Goal: Task Accomplishment & Management: Manage account settings

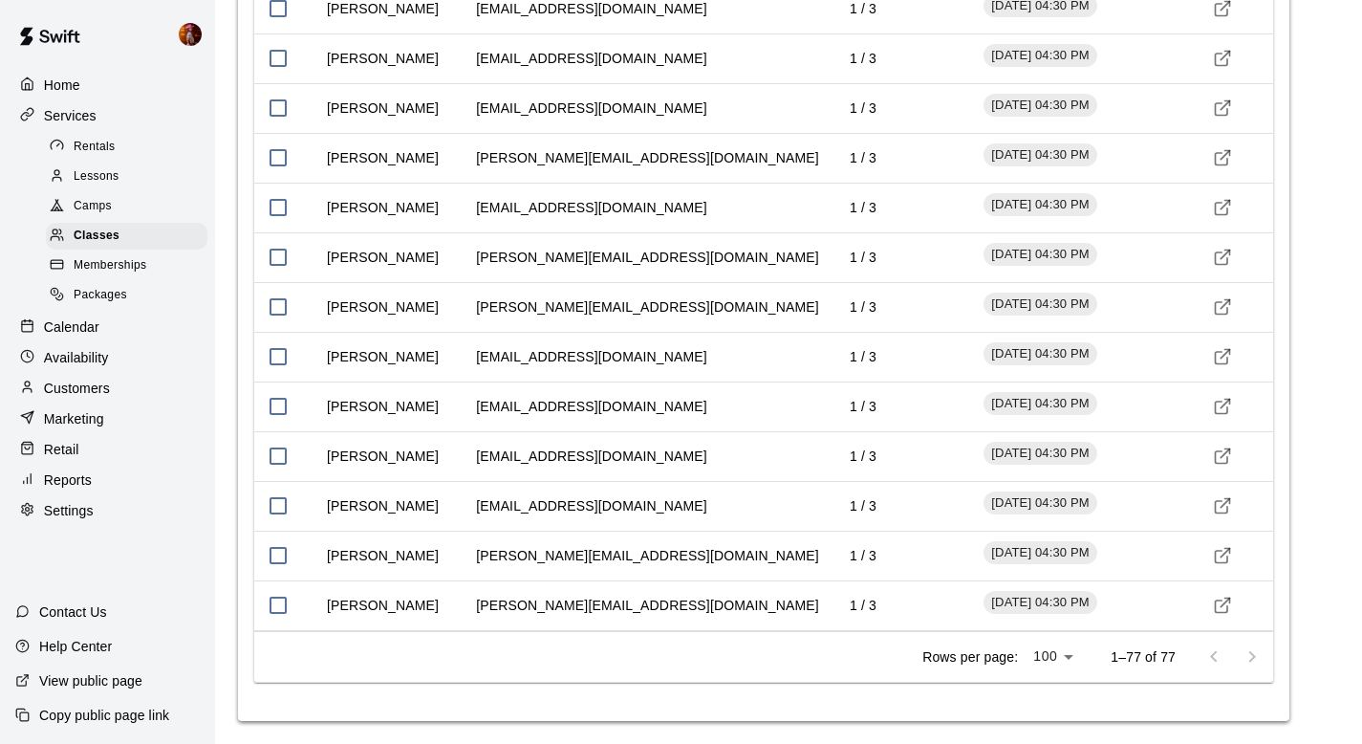
scroll to position [5075, 0]
click at [79, 334] on p "Calendar" at bounding box center [71, 326] width 55 height 19
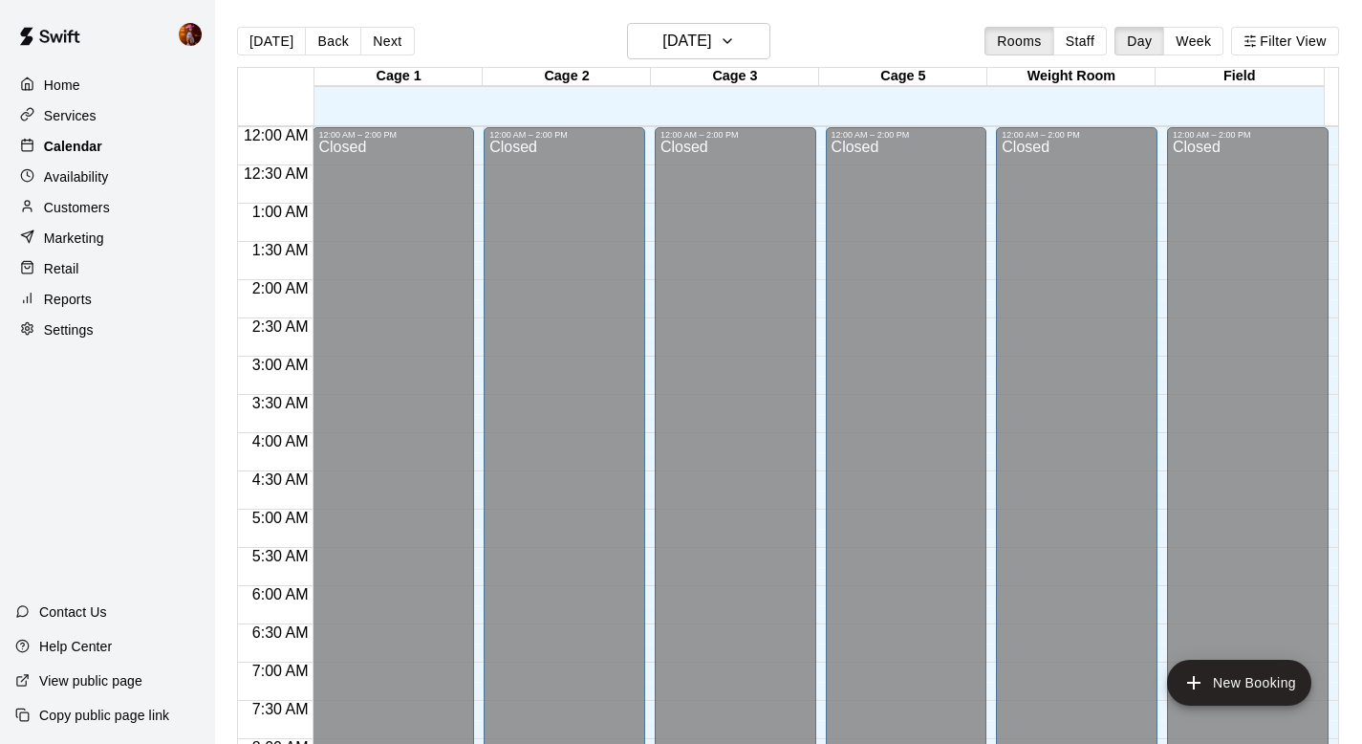
scroll to position [1140, 0]
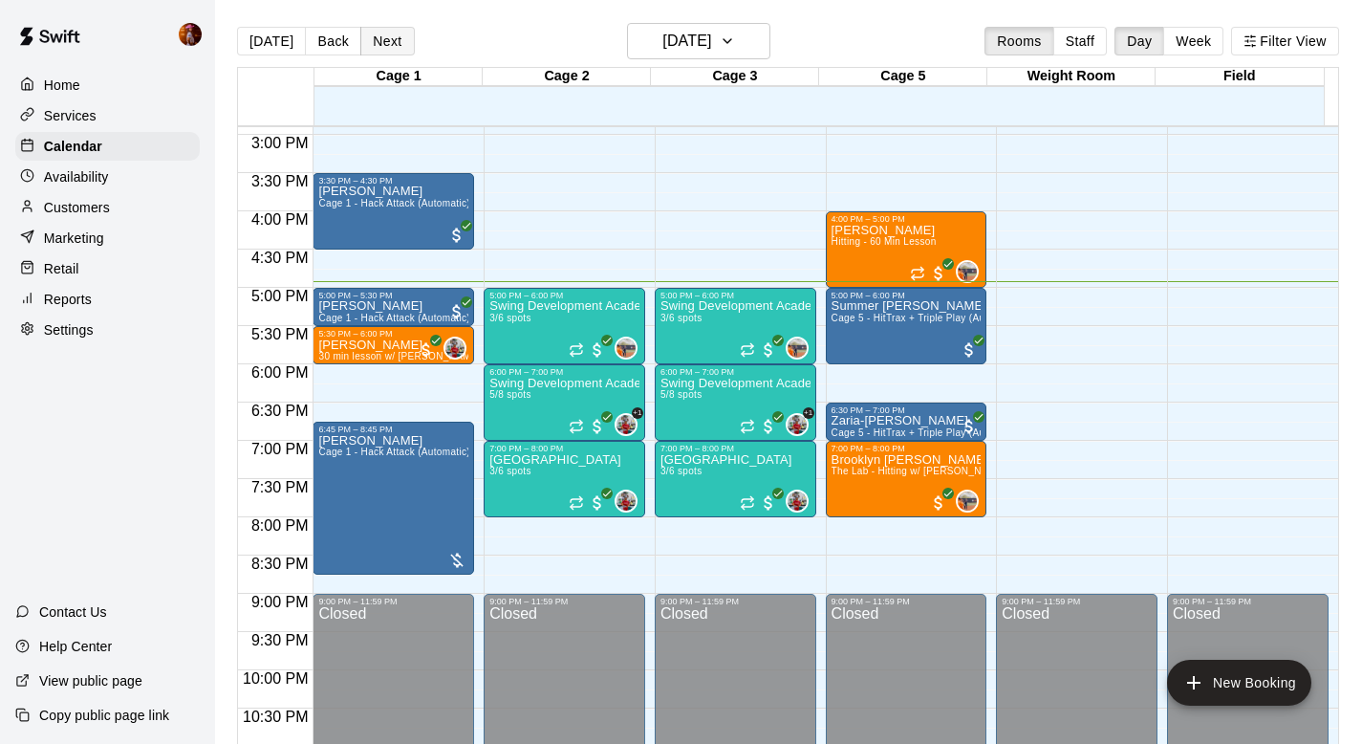
click at [390, 37] on button "Next" at bounding box center [387, 41] width 54 height 29
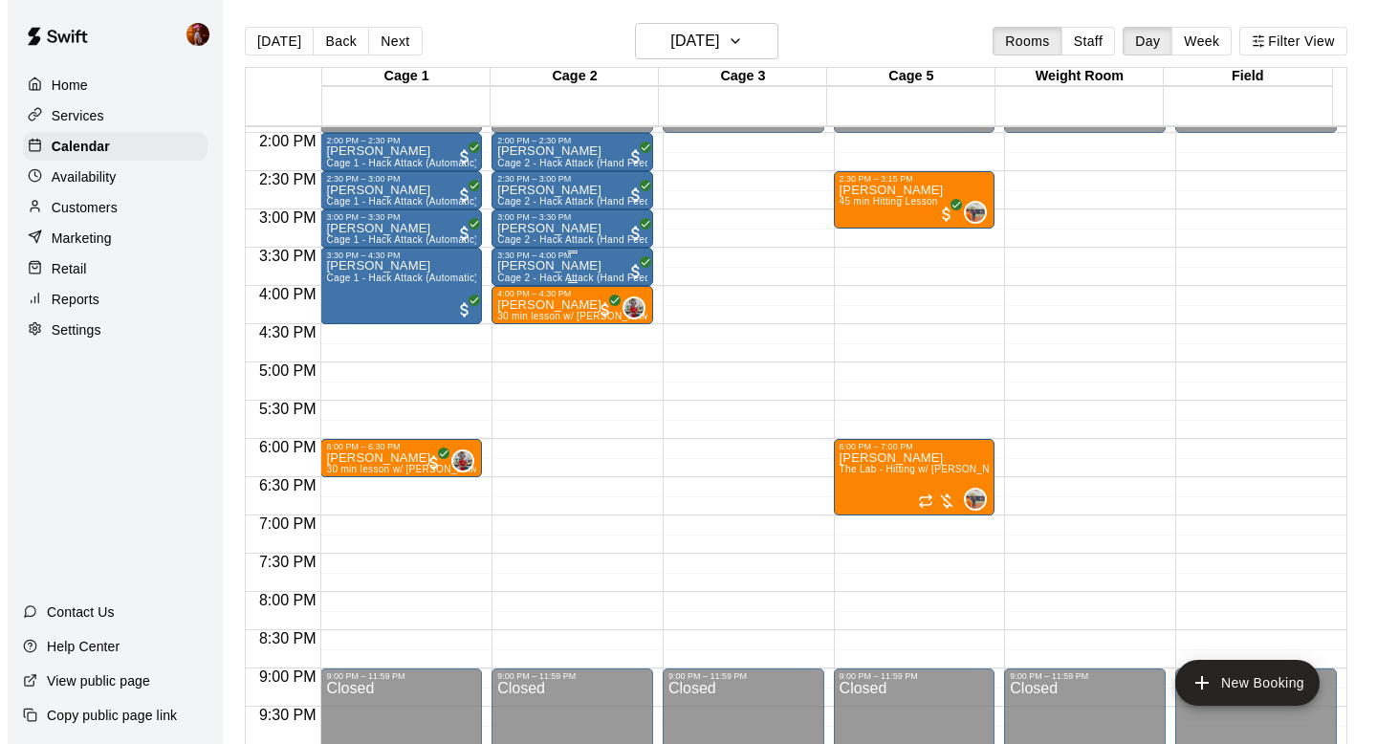
scroll to position [1034, 0]
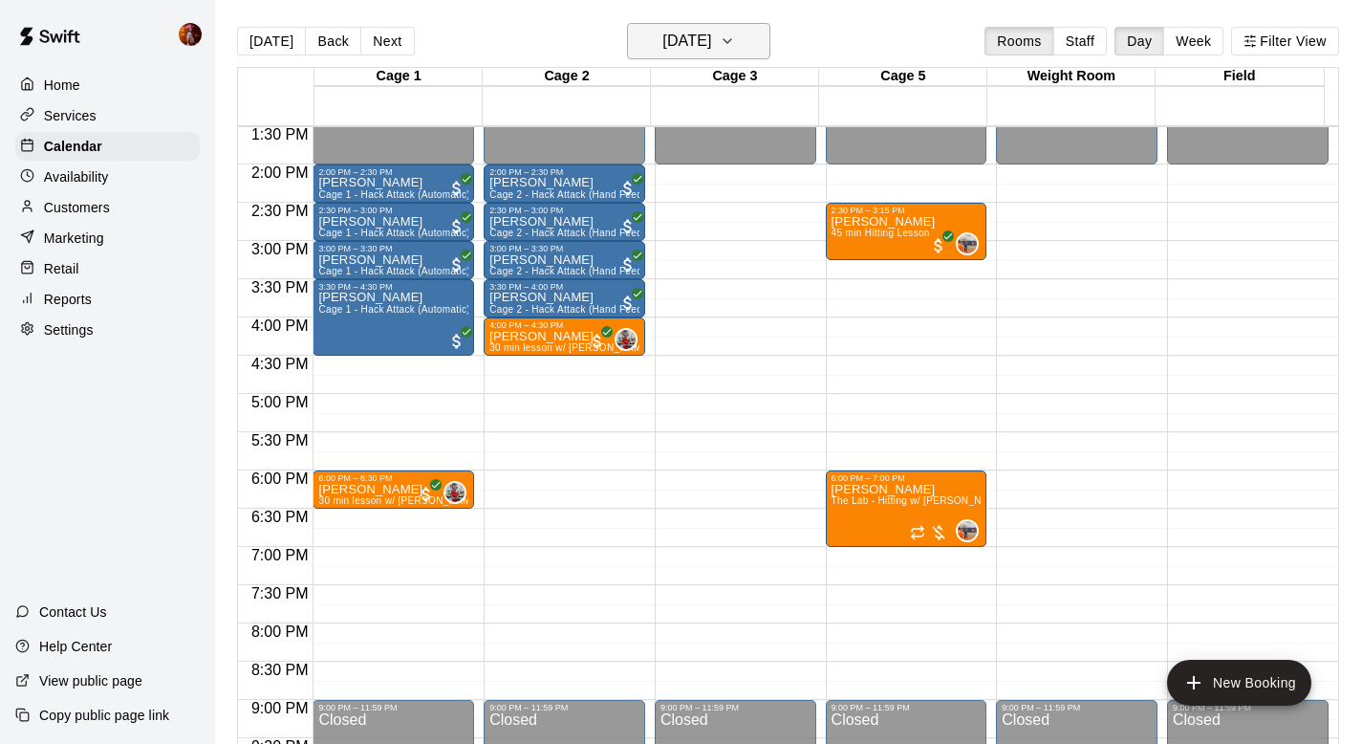
click at [694, 34] on h6 "[DATE]" at bounding box center [687, 41] width 49 height 27
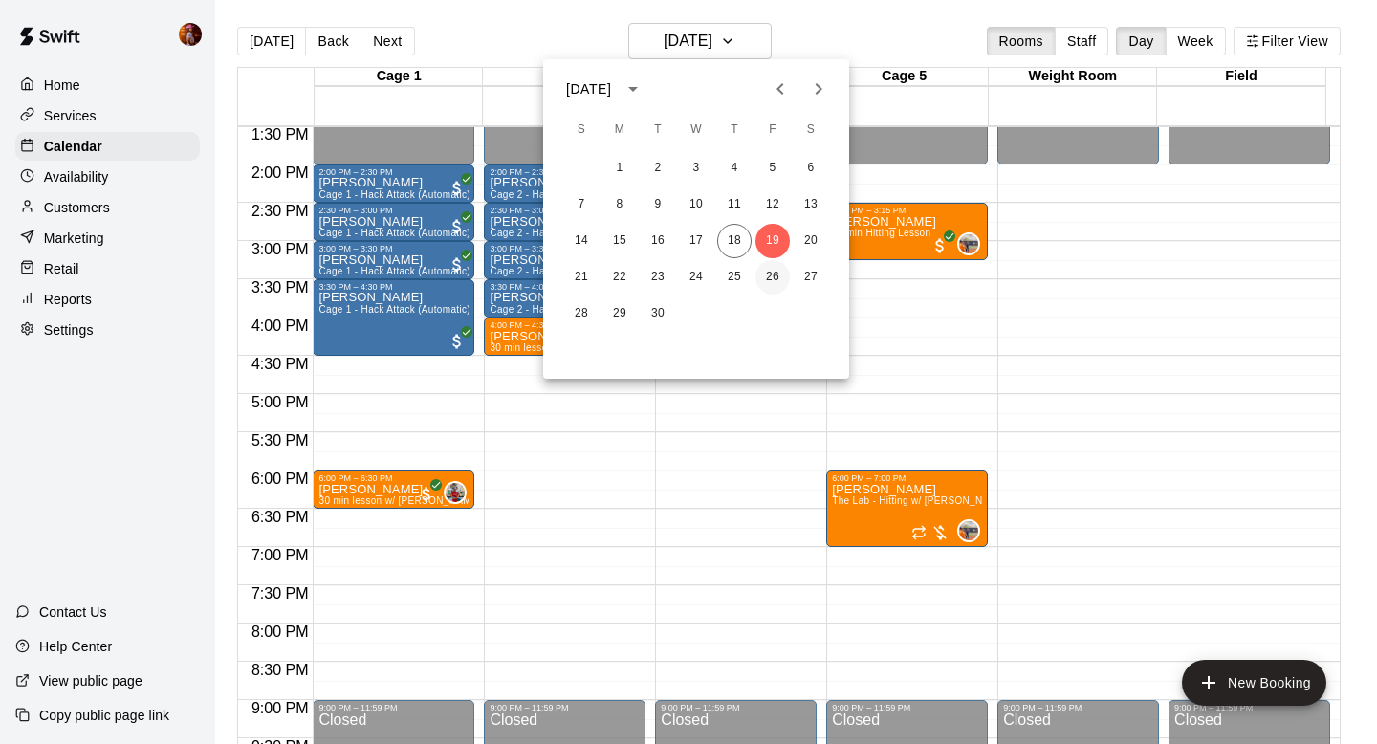
click at [765, 279] on button "26" at bounding box center [772, 277] width 34 height 34
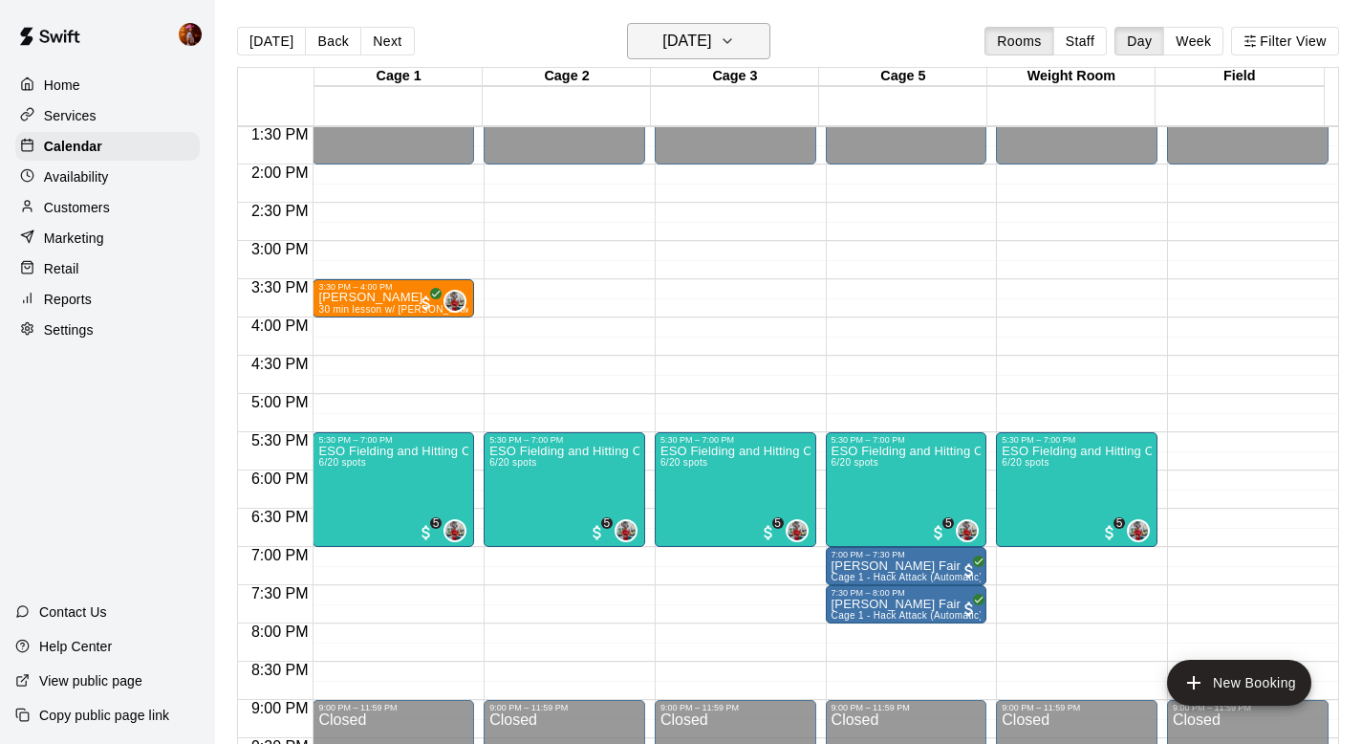
click at [701, 38] on h6 "[DATE]" at bounding box center [687, 41] width 49 height 27
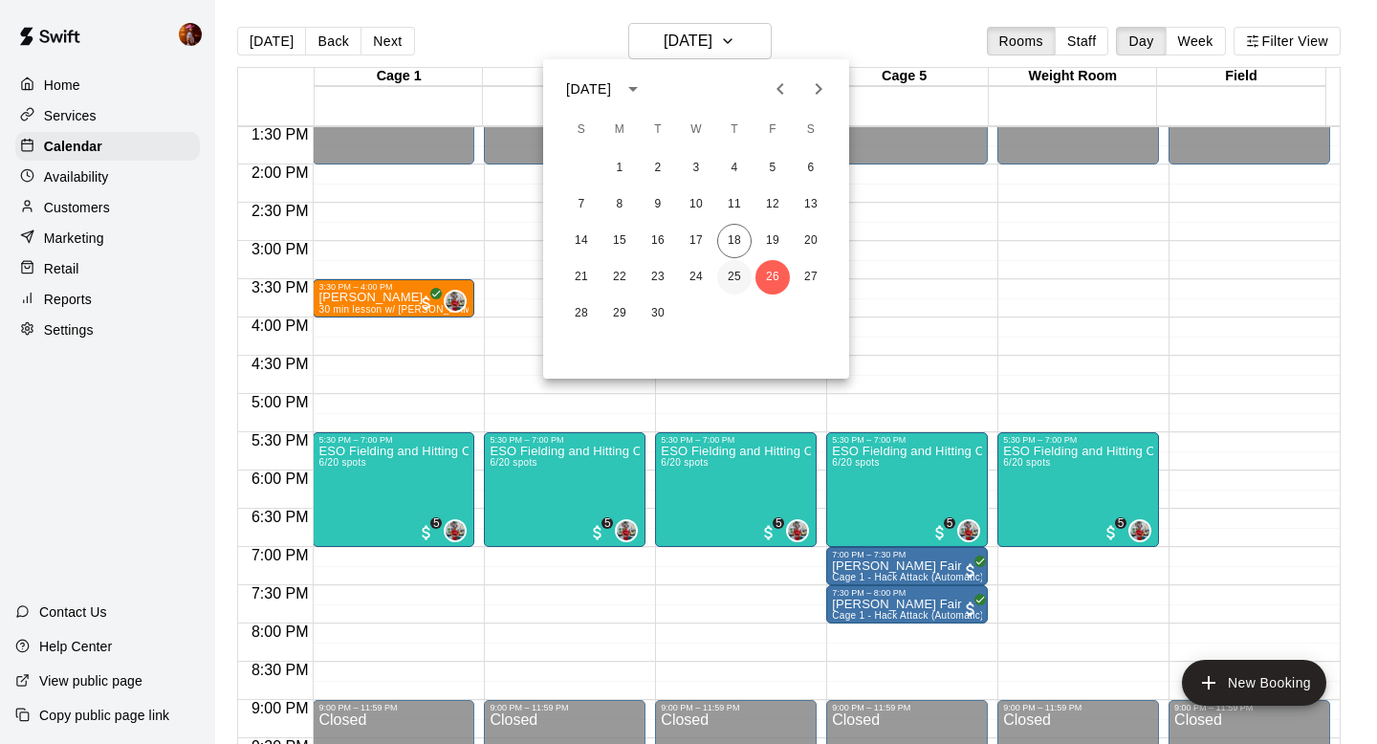
click at [739, 287] on button "25" at bounding box center [734, 277] width 34 height 34
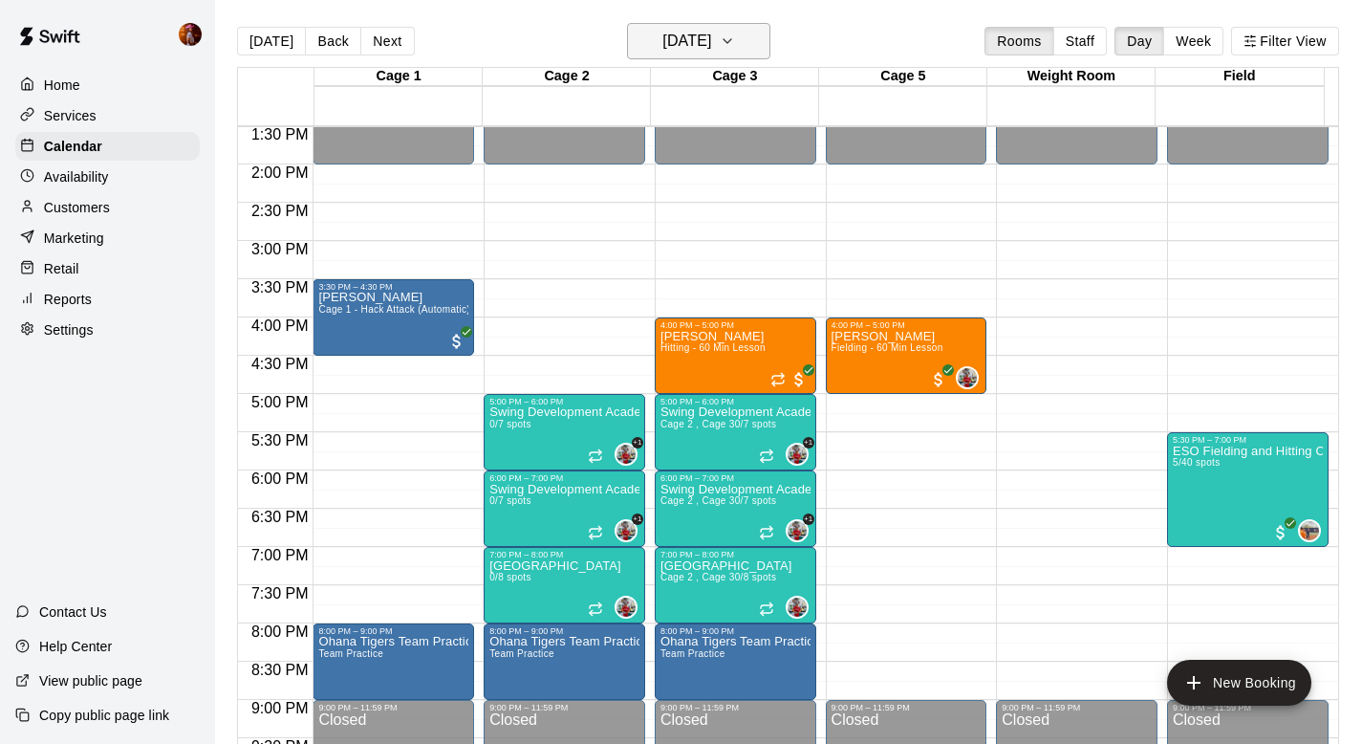
click at [663, 54] on h6 "[DATE]" at bounding box center [687, 41] width 49 height 27
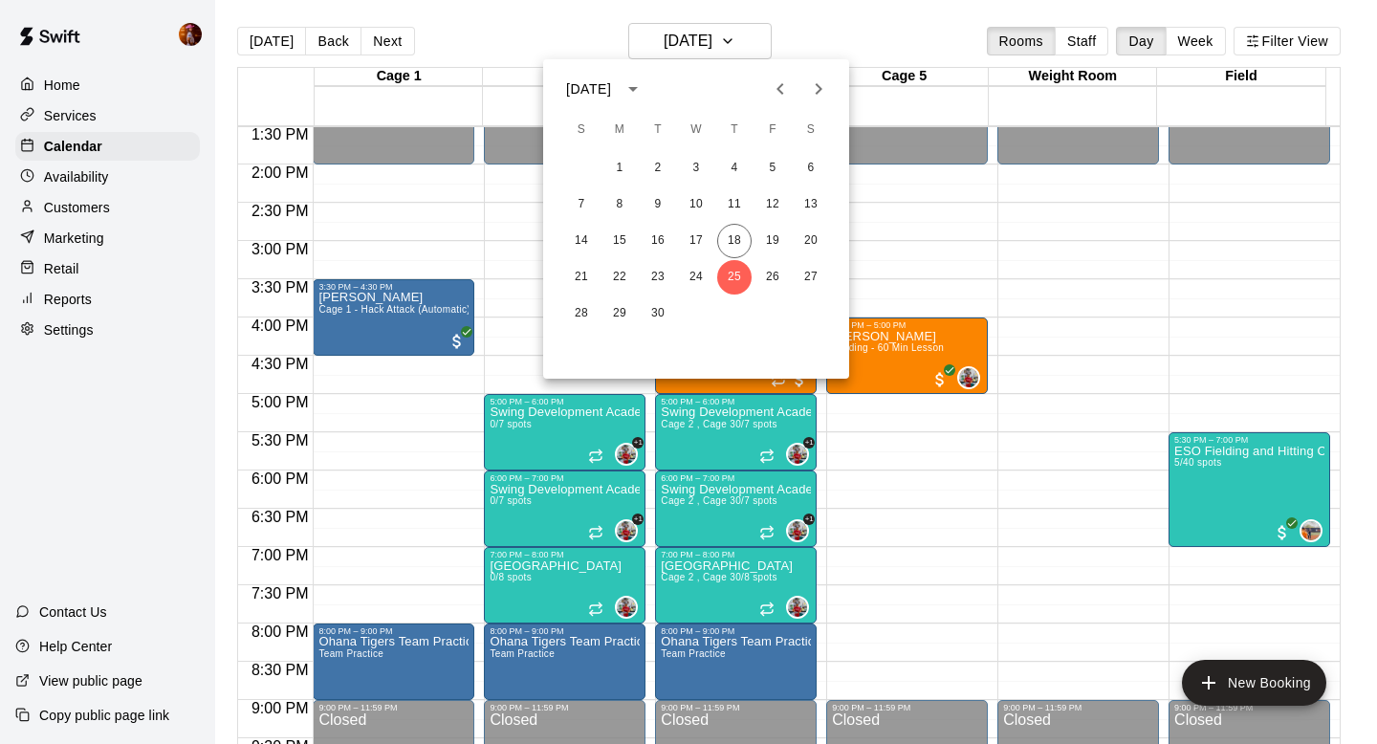
click at [808, 89] on icon "Next month" at bounding box center [818, 88] width 23 height 23
click at [578, 229] on button "12" at bounding box center [581, 241] width 34 height 34
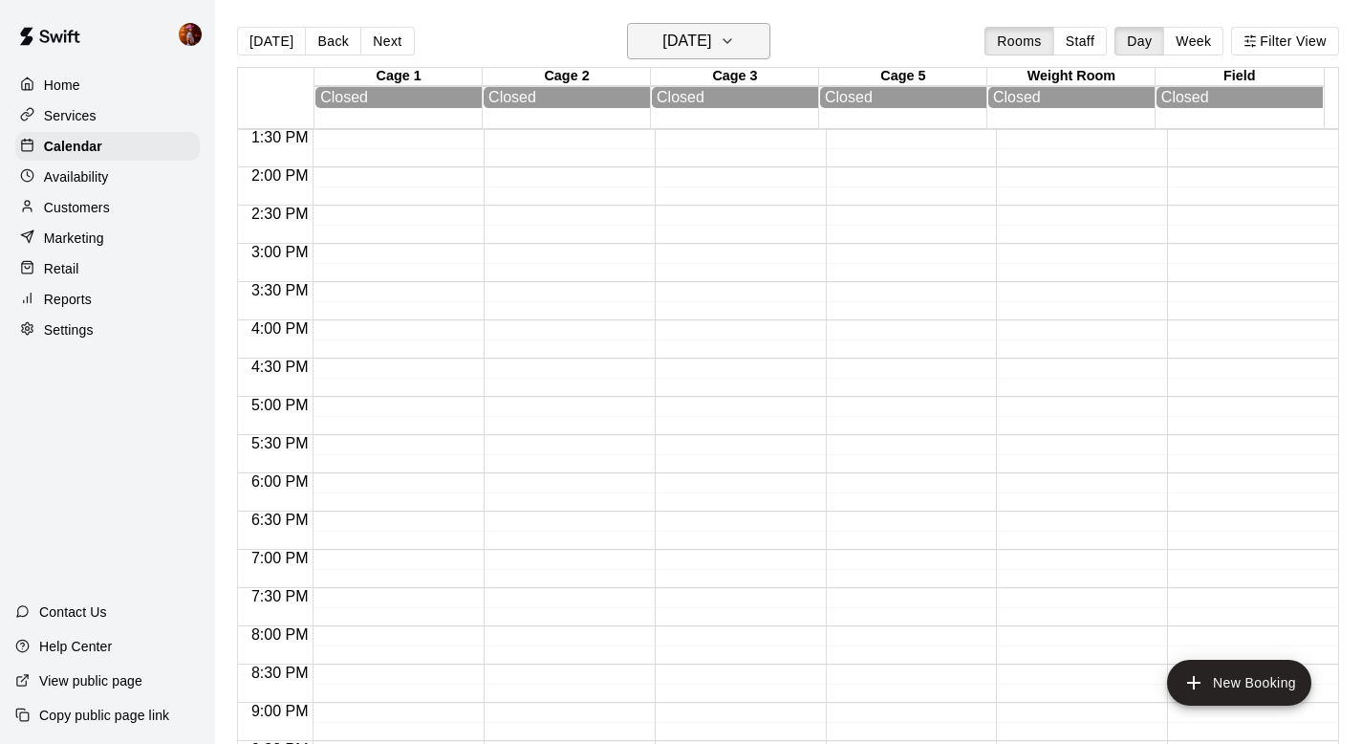
click at [663, 36] on h6 "[DATE]" at bounding box center [687, 41] width 49 height 27
